Goal: Navigation & Orientation: Find specific page/section

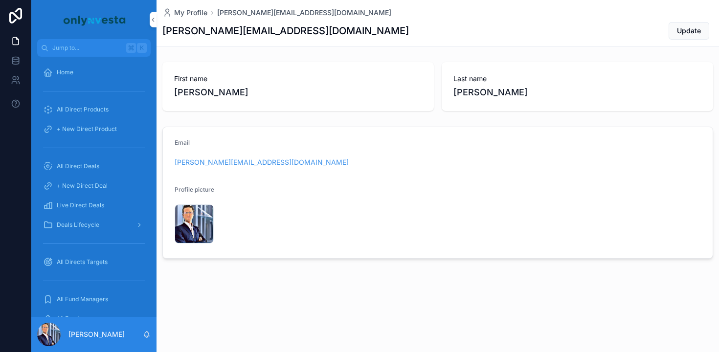
click at [82, 167] on span "All Direct Deals" at bounding box center [78, 166] width 43 height 8
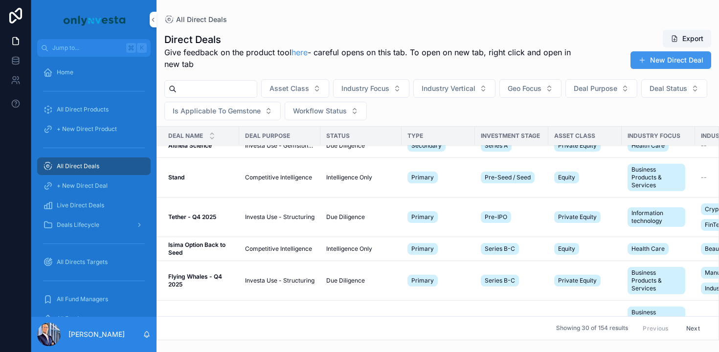
scroll to position [124, 0]
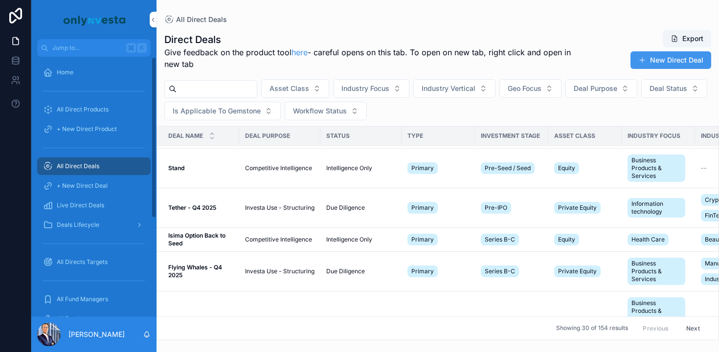
click at [84, 209] on span "Live Direct Deals" at bounding box center [80, 206] width 47 height 8
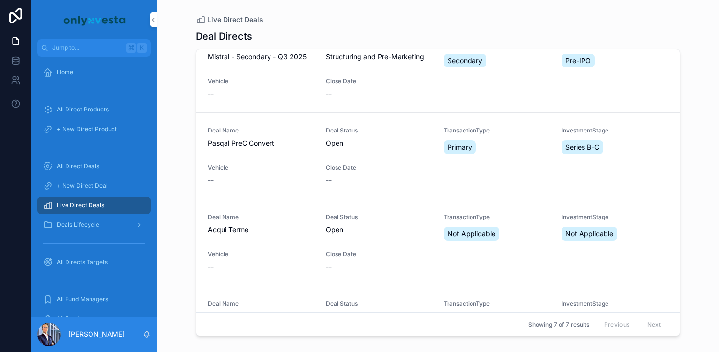
scroll to position [156, 0]
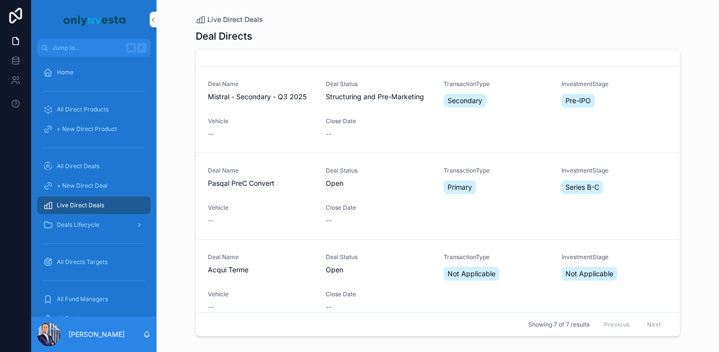
click at [254, 179] on div "Deal Name Pasqal PreC Convert" at bounding box center [261, 178] width 106 height 22
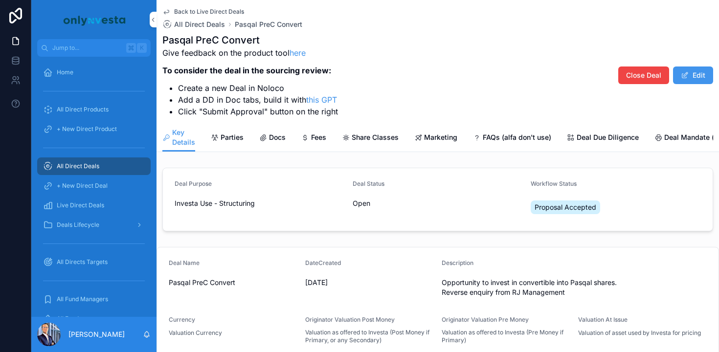
click at [269, 137] on span "Docs" at bounding box center [277, 138] width 17 height 10
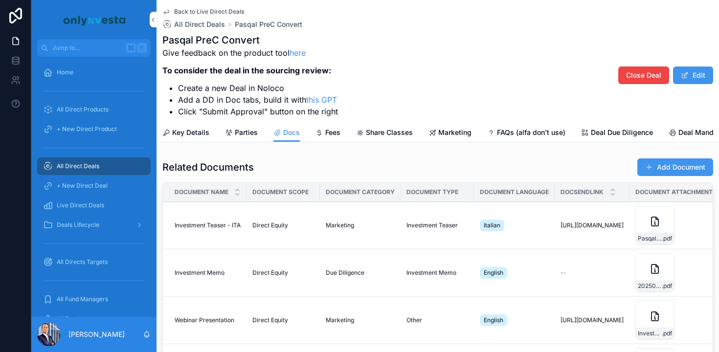
click at [461, 130] on span "Marketing" at bounding box center [454, 133] width 33 height 10
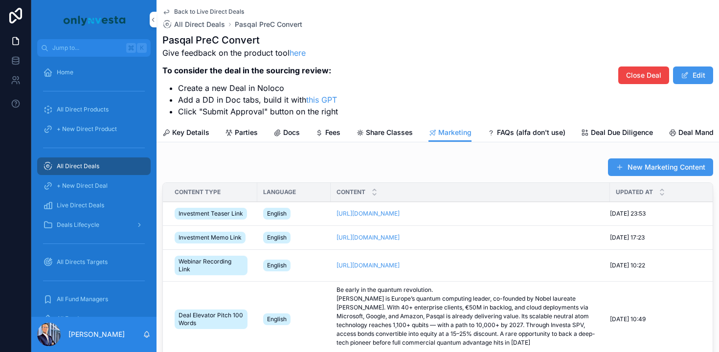
drag, startPoint x: 365, startPoint y: 246, endPoint x: 324, endPoint y: 9, distance: 239.8
click at [0, 0] on div "Jump to... K Home All Direct Products + New Direct Product All Direct Deals + N…" at bounding box center [359, 176] width 719 height 352
